Goal: Information Seeking & Learning: Check status

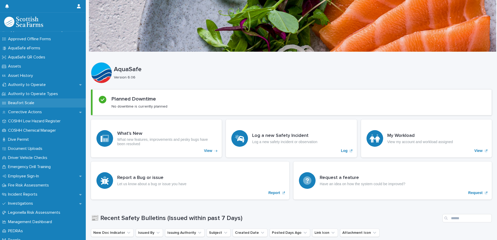
scroll to position [52, 0]
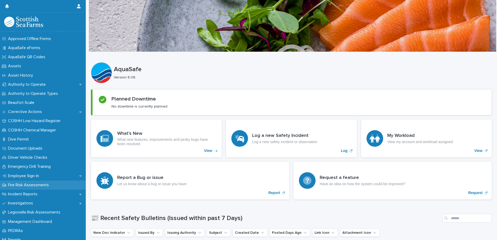
click at [20, 184] on p "Fire Risk Assessments" at bounding box center [29, 185] width 47 height 5
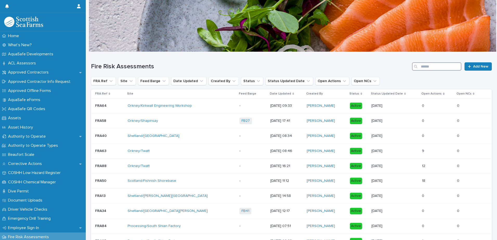
click at [427, 66] on input "Search" at bounding box center [436, 66] width 49 height 8
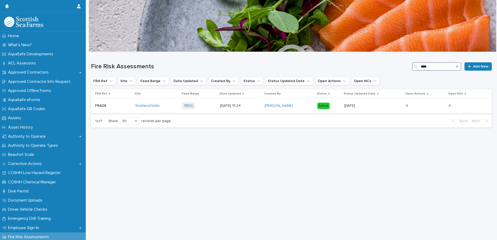
type input "****"
click at [260, 105] on p "[DATE] 13:24" at bounding box center [240, 106] width 40 height 4
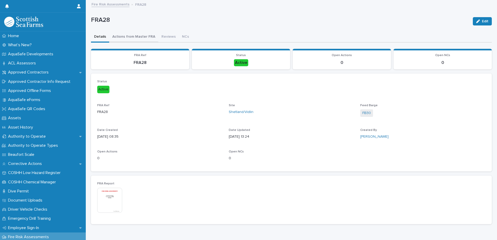
click at [141, 39] on button "Actions from Master FRA" at bounding box center [133, 37] width 49 height 11
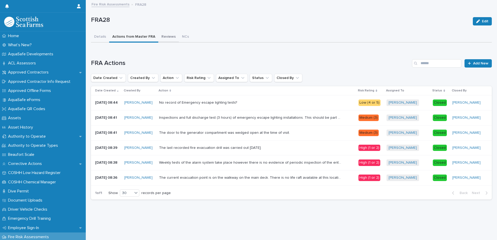
click at [163, 36] on button "Reviews" at bounding box center [168, 37] width 21 height 11
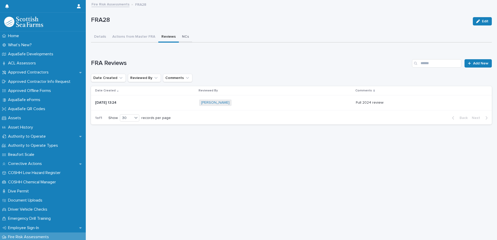
click at [180, 37] on button "NCs" at bounding box center [185, 37] width 13 height 11
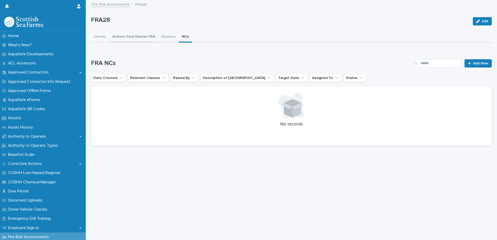
click at [142, 36] on button "Actions from Master FRA" at bounding box center [133, 37] width 49 height 11
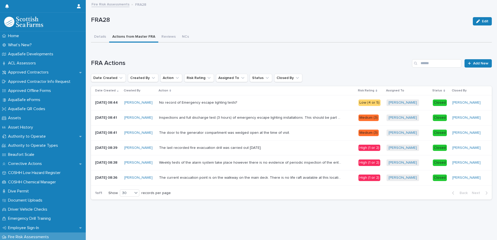
click at [119, 4] on link "Fire Risk Assessments" at bounding box center [110, 4] width 38 height 6
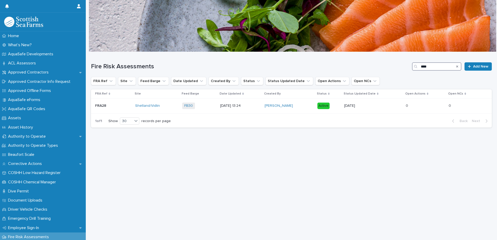
drag, startPoint x: 426, startPoint y: 68, endPoint x: 411, endPoint y: 67, distance: 15.3
click at [412, 67] on div "****" at bounding box center [436, 66] width 49 height 8
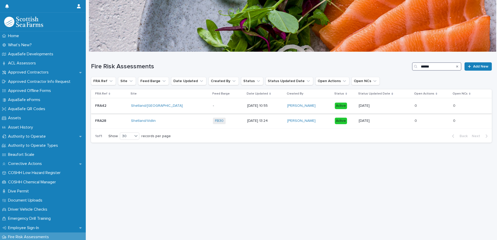
type input "******"
click at [186, 105] on div "Shetland/[GEOGRAPHIC_DATA]" at bounding box center [170, 106] width 78 height 4
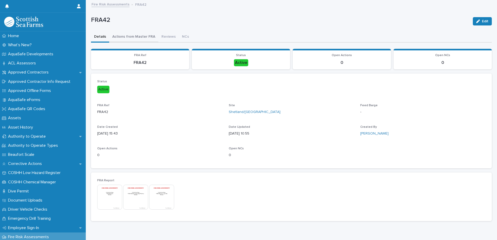
click at [138, 36] on button "Actions from Master FRA" at bounding box center [133, 37] width 49 height 11
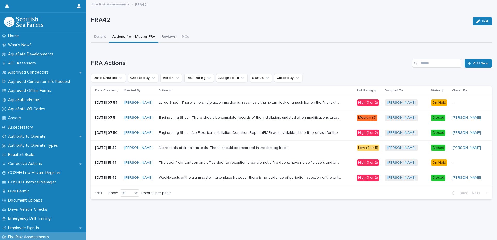
click at [163, 35] on button "Reviews" at bounding box center [168, 37] width 21 height 11
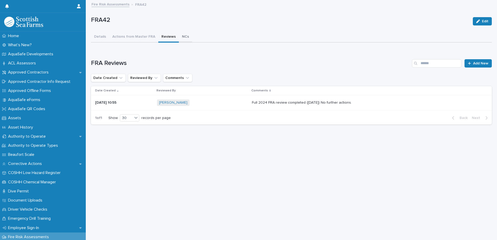
click at [182, 38] on button "NCs" at bounding box center [185, 37] width 13 height 11
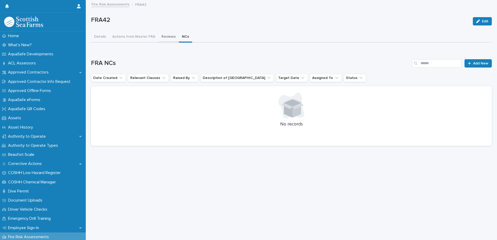
click at [167, 37] on button "Reviews" at bounding box center [168, 37] width 21 height 11
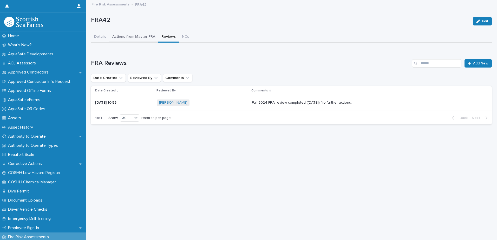
click at [140, 36] on button "Actions from Master FRA" at bounding box center [133, 37] width 49 height 11
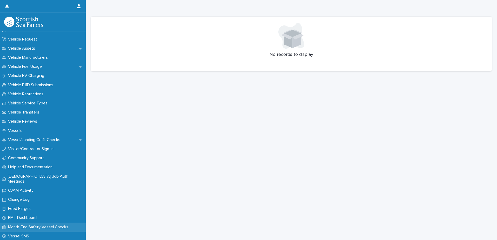
scroll to position [427, 0]
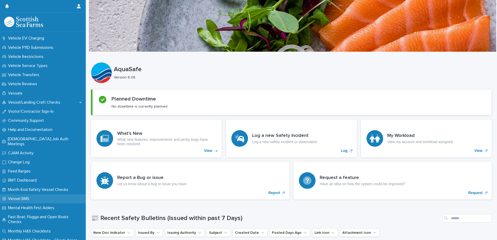
click at [35, 194] on div "Vessel SMS" at bounding box center [43, 198] width 86 height 9
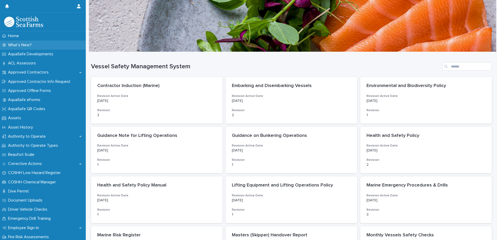
click at [22, 44] on p "What's New?" at bounding box center [21, 45] width 30 height 5
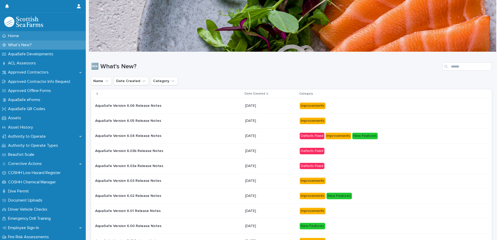
click at [15, 37] on p "Home" at bounding box center [14, 35] width 17 height 5
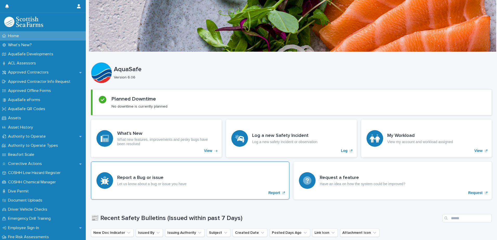
click at [270, 194] on p "Report" at bounding box center [274, 193] width 12 height 4
click at [29, 235] on p "Fire Risk Assessments" at bounding box center [29, 236] width 47 height 5
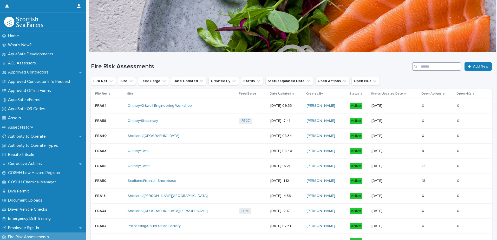
click at [432, 66] on input "Search" at bounding box center [436, 66] width 49 height 8
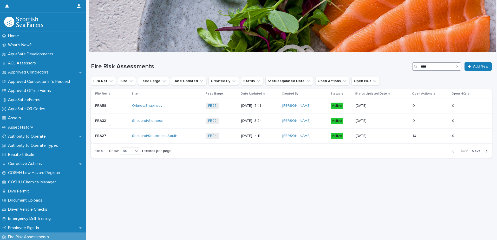
type input "****"
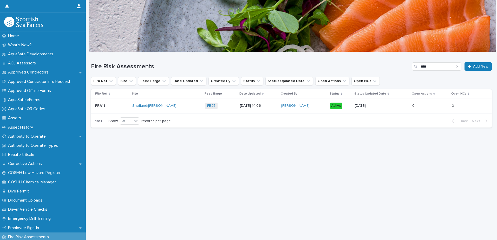
click at [269, 107] on p "17/07/2024 14:06" at bounding box center [258, 106] width 37 height 4
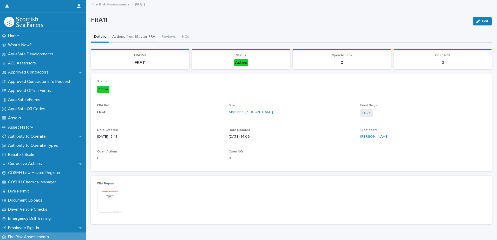
click at [128, 35] on button "Actions from Master FRA" at bounding box center [133, 37] width 49 height 11
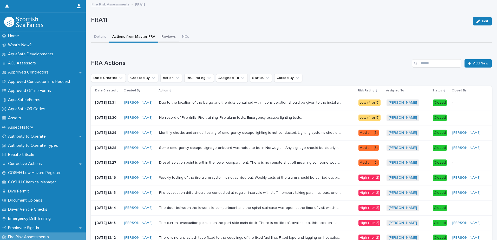
click at [166, 38] on button "Reviews" at bounding box center [168, 37] width 21 height 11
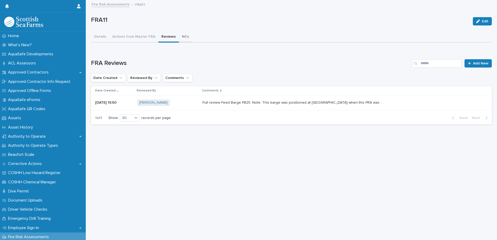
click at [180, 38] on button "NCs" at bounding box center [185, 37] width 13 height 11
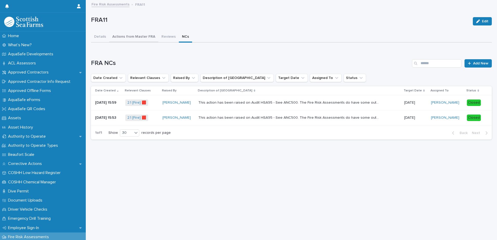
click at [133, 37] on button "Actions from Master FRA" at bounding box center [133, 37] width 49 height 11
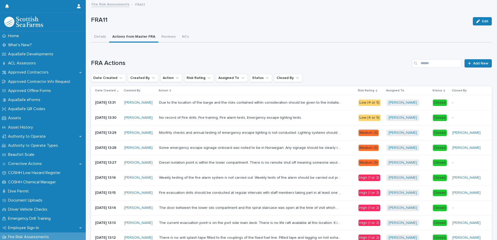
click at [109, 5] on link "Fire Risk Assessments" at bounding box center [110, 4] width 38 height 6
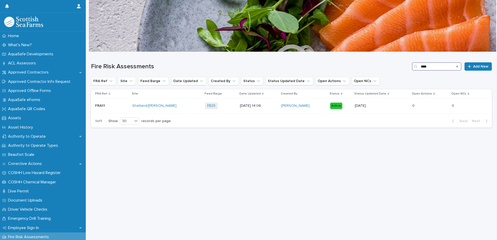
drag, startPoint x: 428, startPoint y: 67, endPoint x: 407, endPoint y: 69, distance: 20.9
click at [407, 69] on div "Fire Risk Assessments **** Add New" at bounding box center [291, 66] width 400 height 8
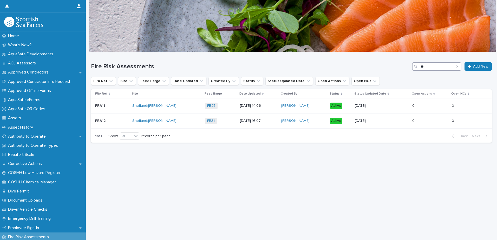
type input "*"
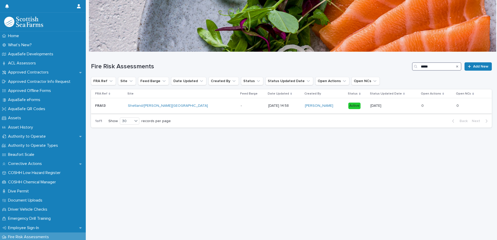
type input "*****"
click at [240, 110] on div "-" at bounding box center [251, 106] width 23 height 9
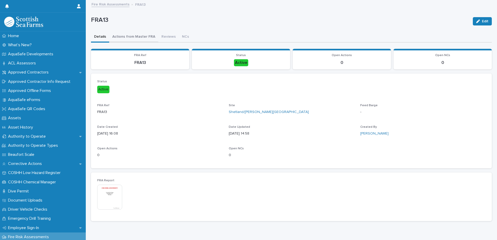
click at [125, 36] on button "Actions from Master FRA" at bounding box center [133, 37] width 49 height 11
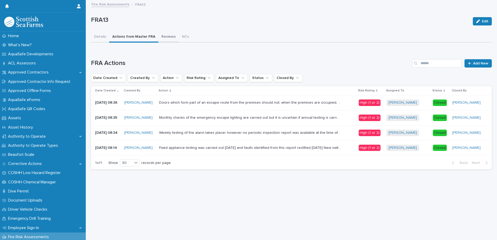
click at [172, 37] on button "Reviews" at bounding box center [168, 37] width 21 height 11
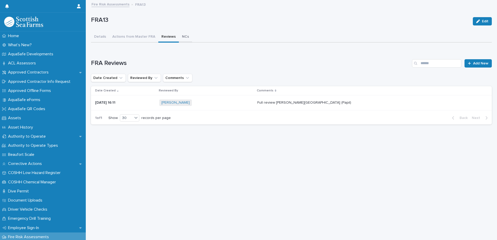
click at [183, 37] on button "NCs" at bounding box center [185, 37] width 13 height 11
